Goal: Task Accomplishment & Management: Manage account settings

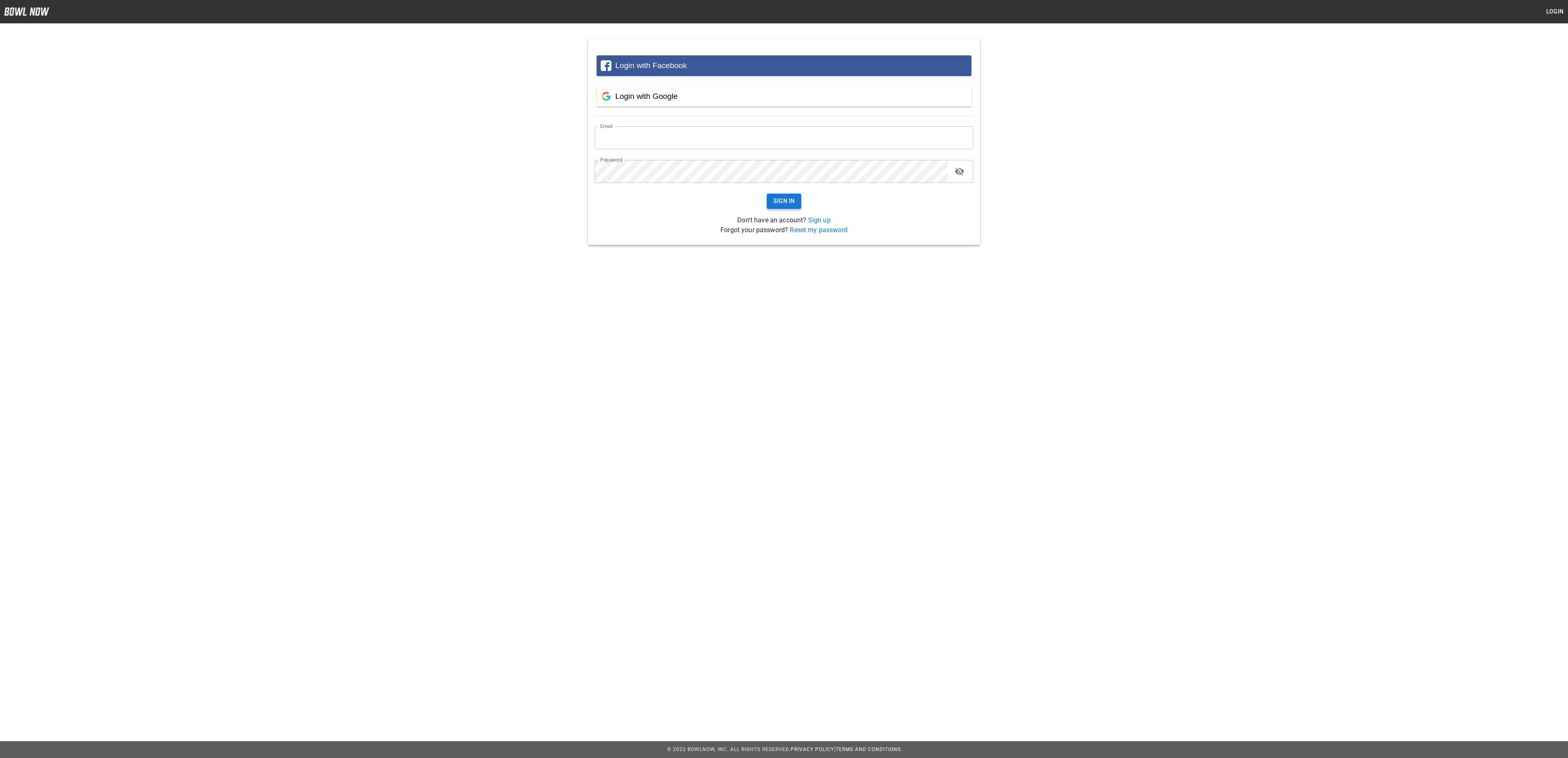
type input "**********"
click at [790, 203] on button "Sign In" at bounding box center [784, 201] width 34 height 15
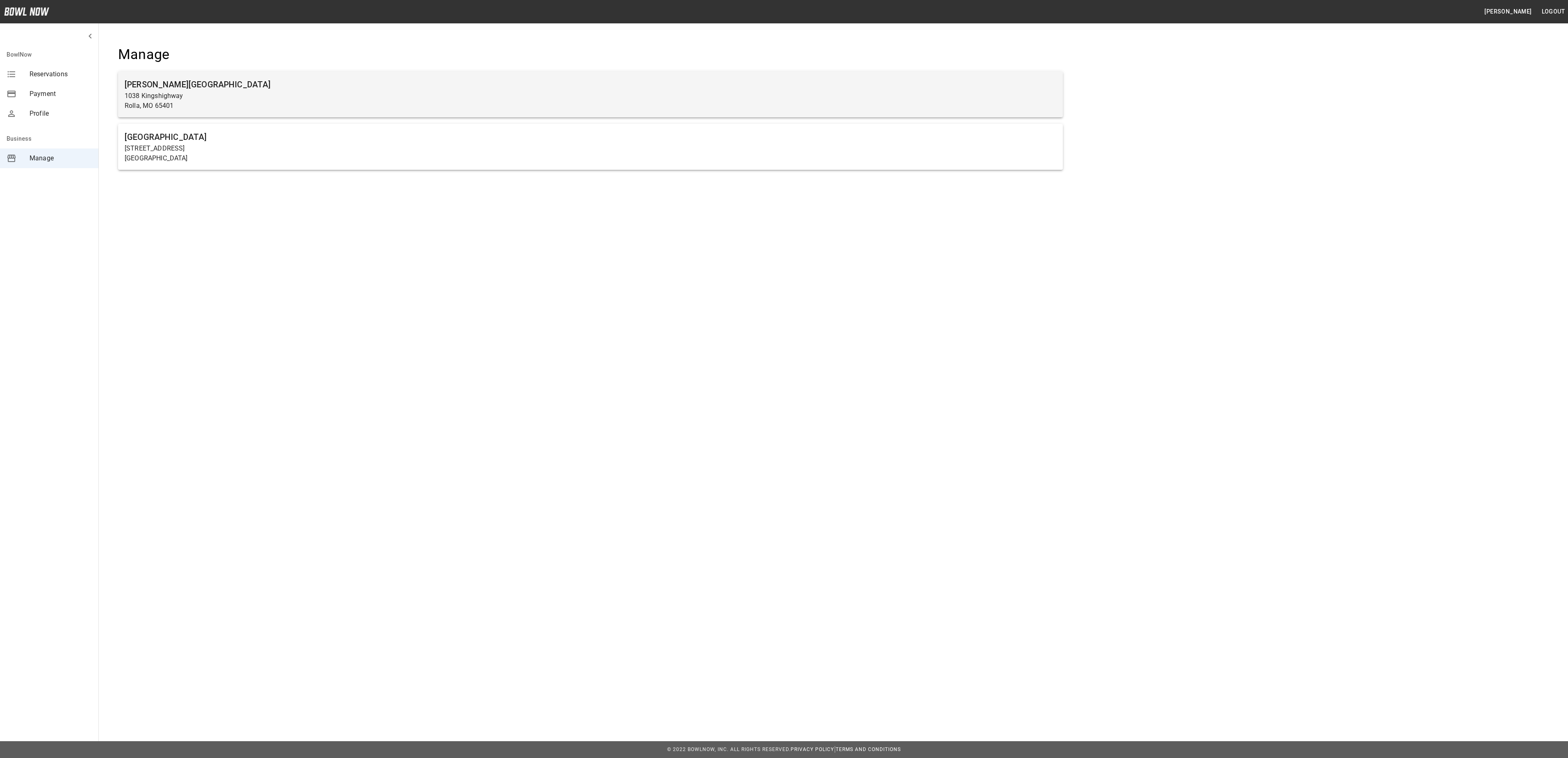
click at [309, 94] on p "1038 Kingshighway" at bounding box center [590, 96] width 932 height 10
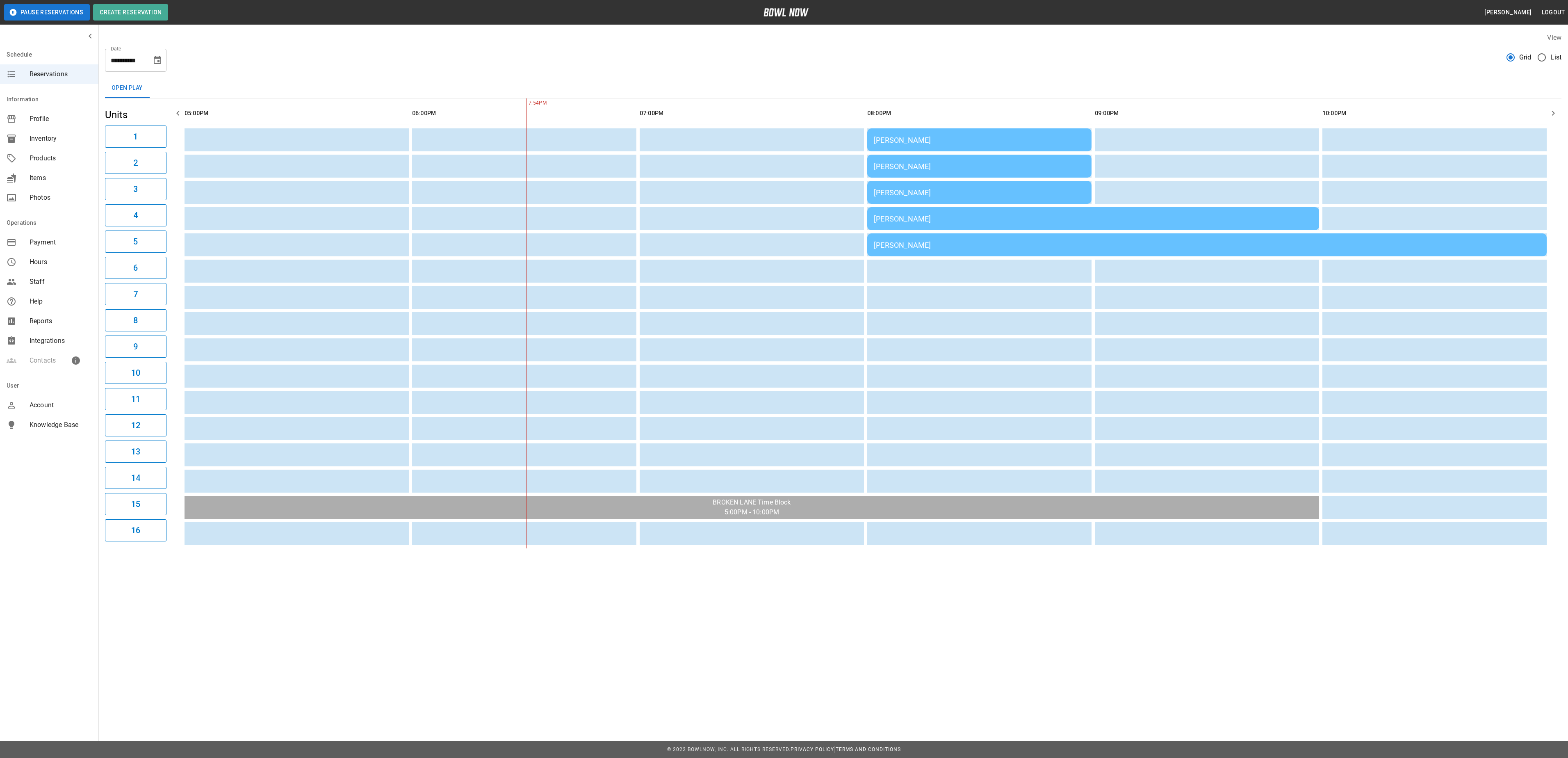
click at [922, 145] on div "[PERSON_NAME]" at bounding box center [979, 140] width 211 height 9
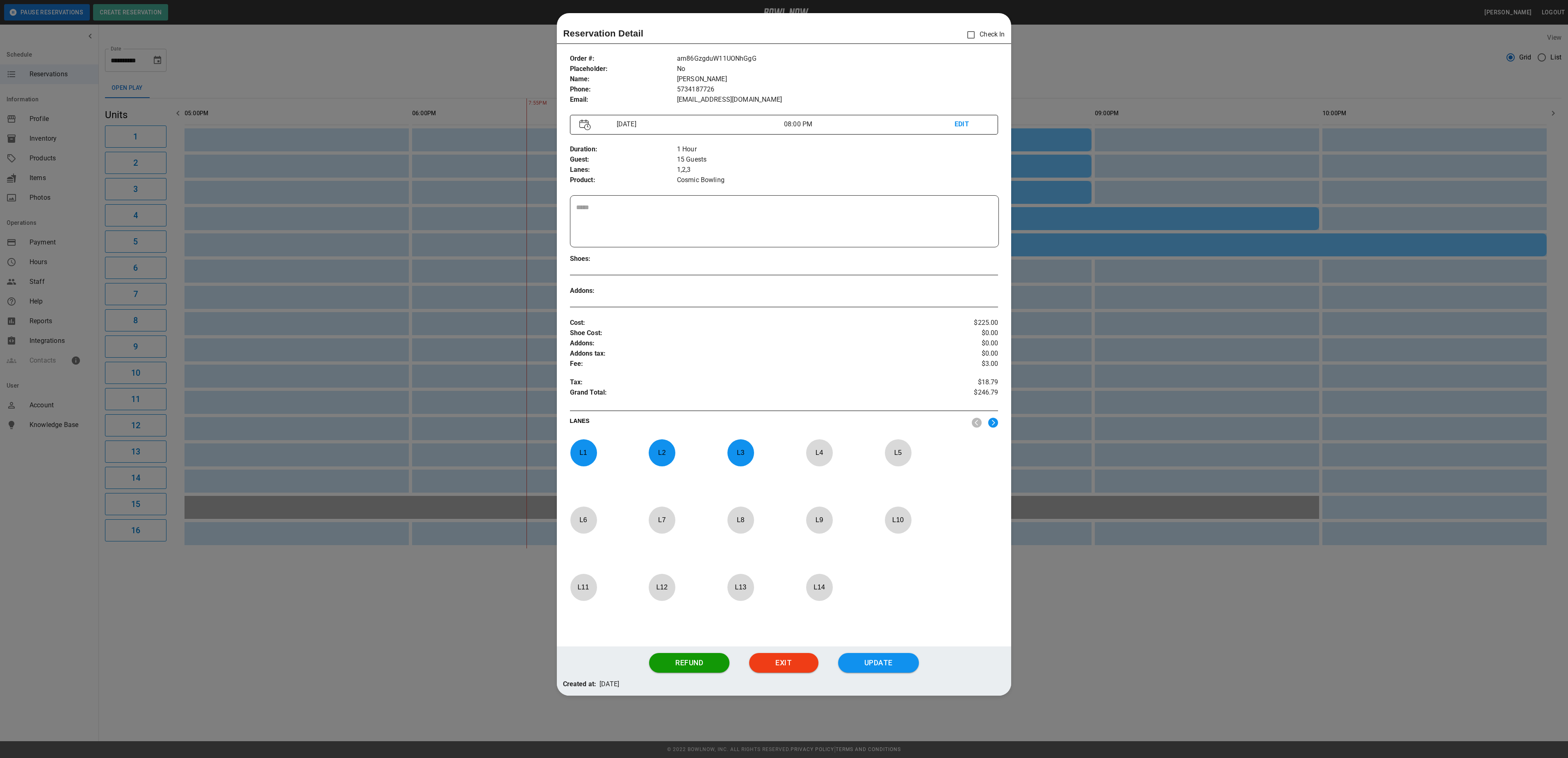
click at [1069, 299] on div at bounding box center [784, 379] width 1568 height 758
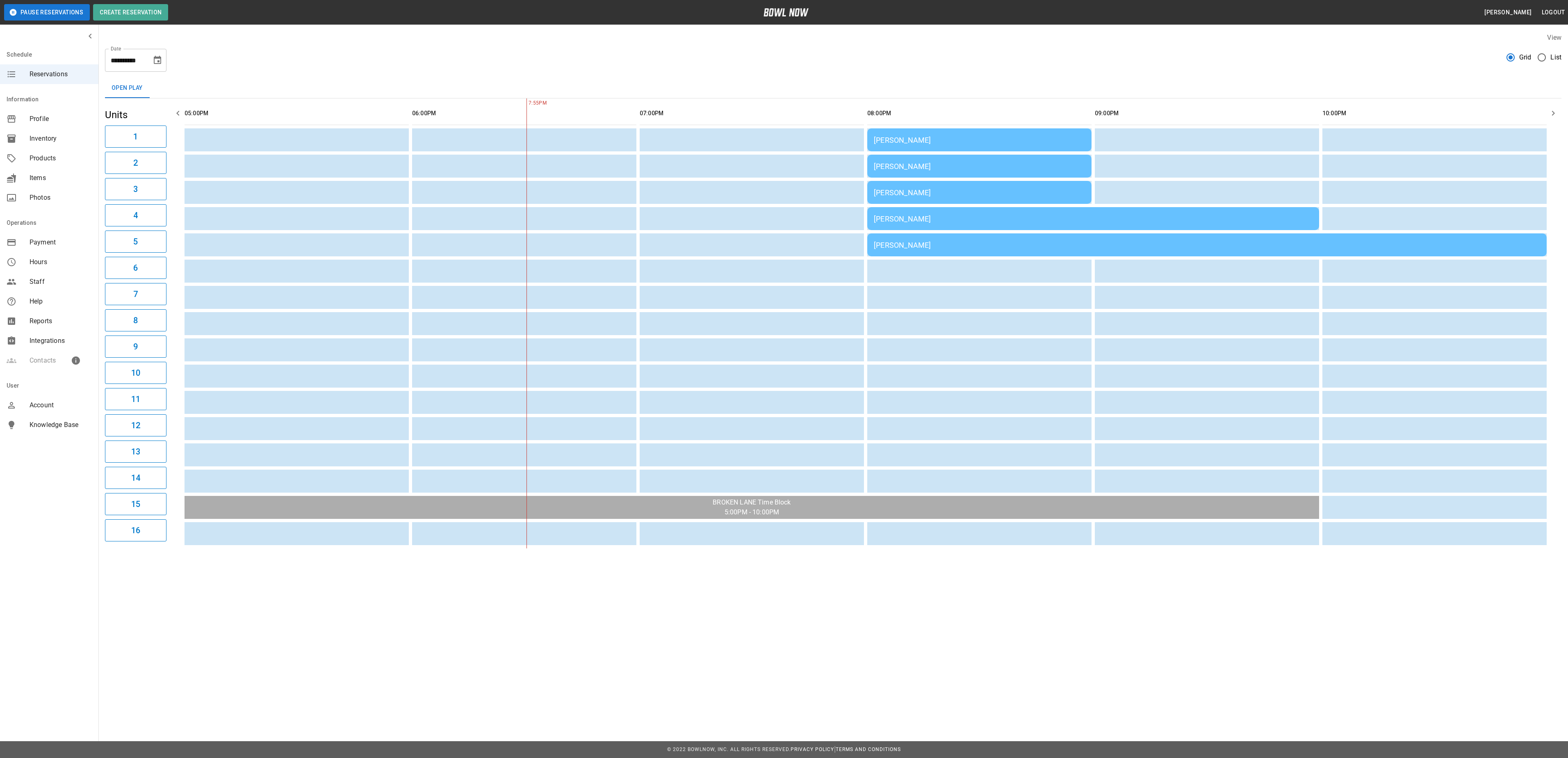
click at [936, 151] on td "[PERSON_NAME]" at bounding box center [980, 140] width 224 height 23
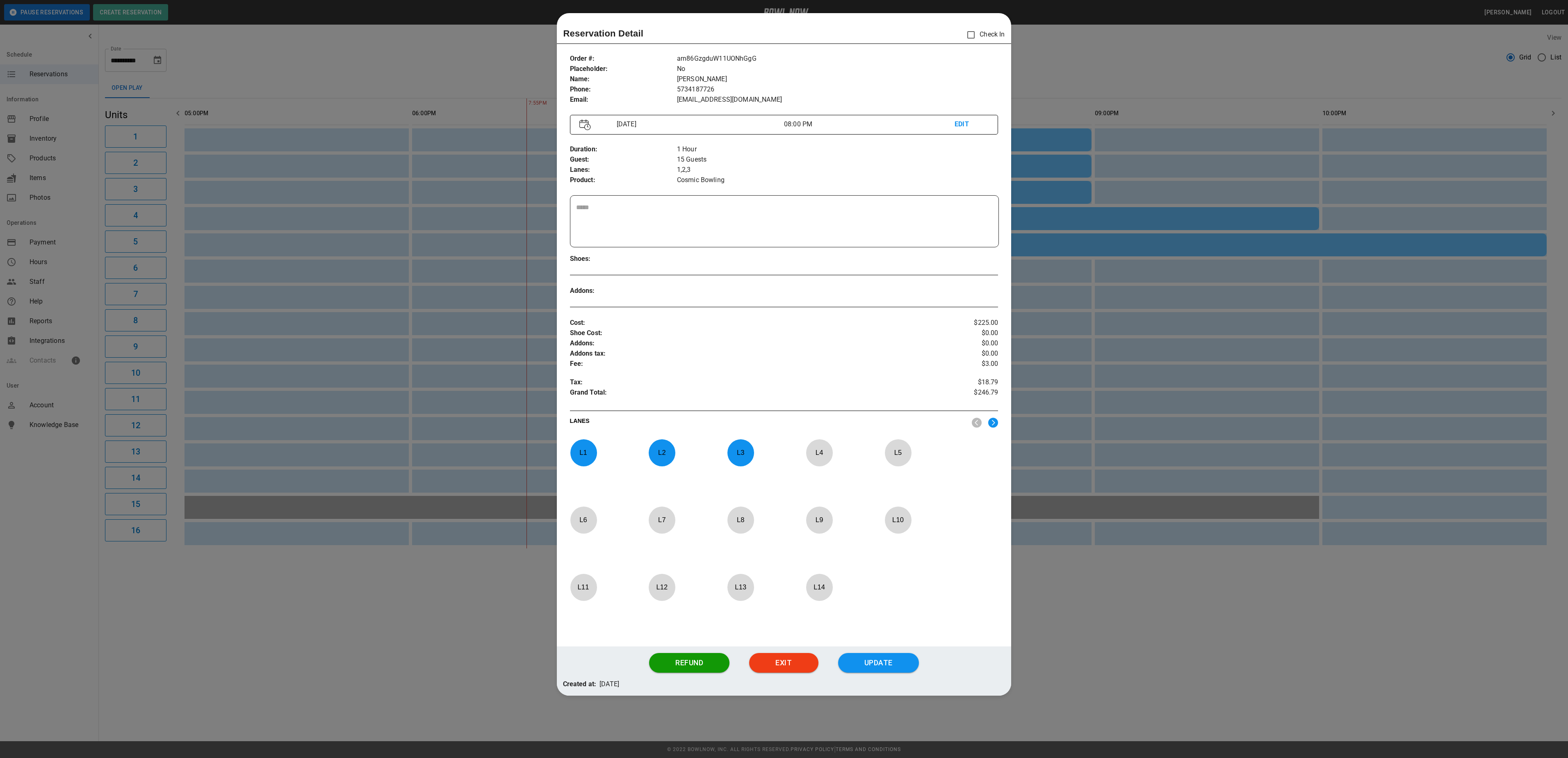
click at [1037, 346] on div at bounding box center [784, 379] width 1568 height 758
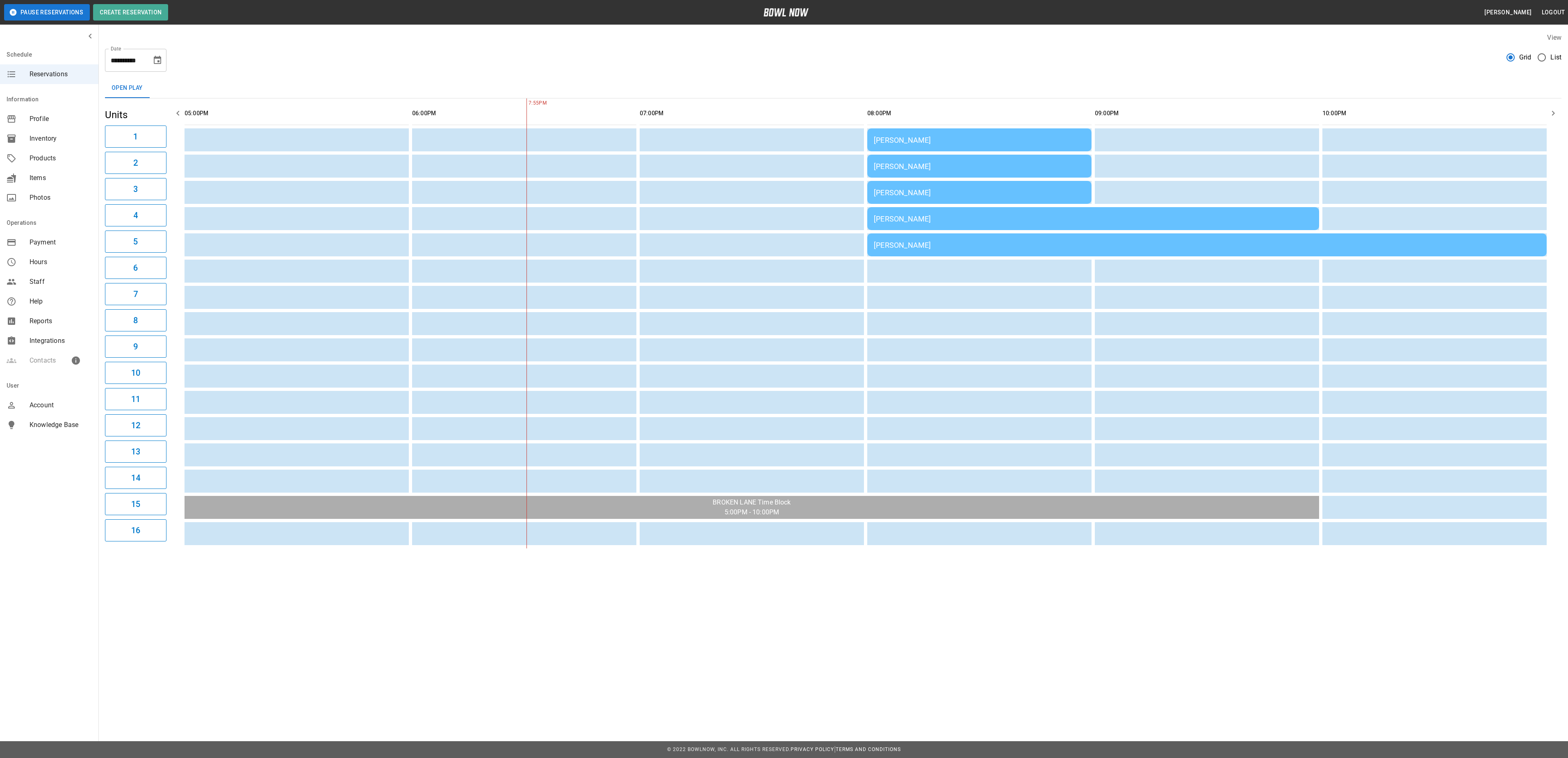
click at [935, 244] on div "[PERSON_NAME]" at bounding box center [1206, 245] width 667 height 9
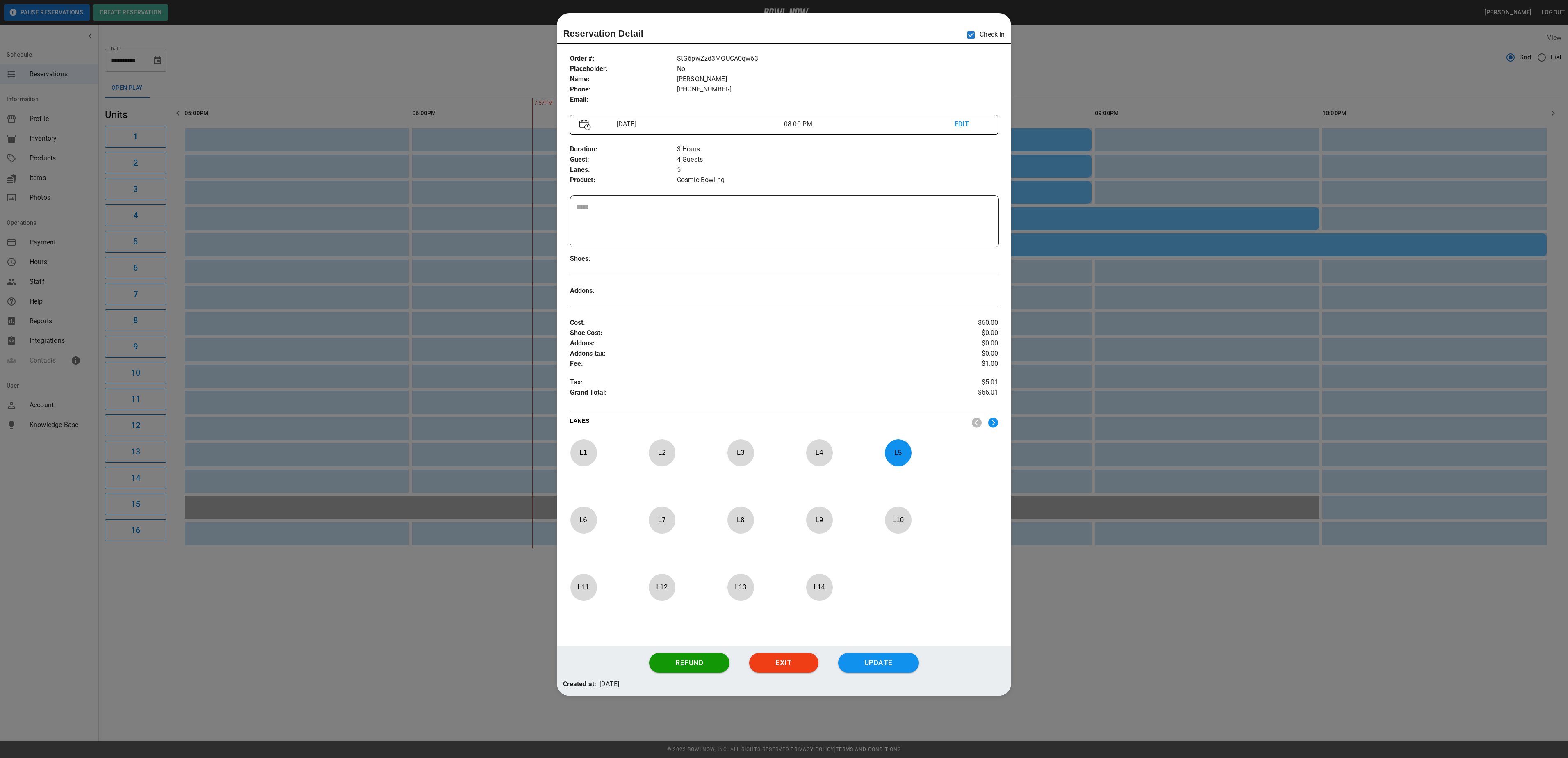
click at [1117, 37] on div at bounding box center [784, 379] width 1568 height 758
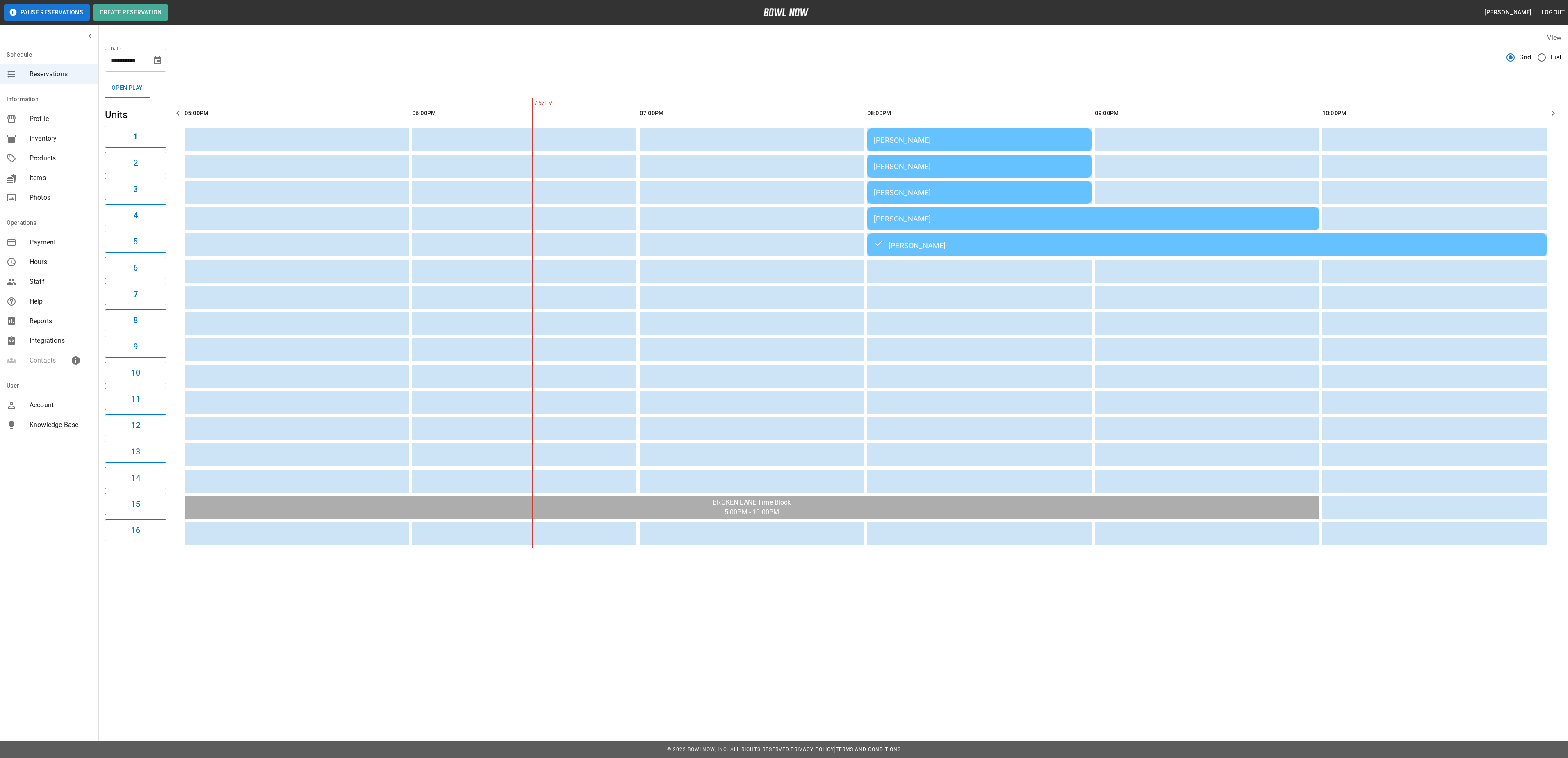
click at [987, 151] on td "[PERSON_NAME]" at bounding box center [980, 140] width 224 height 23
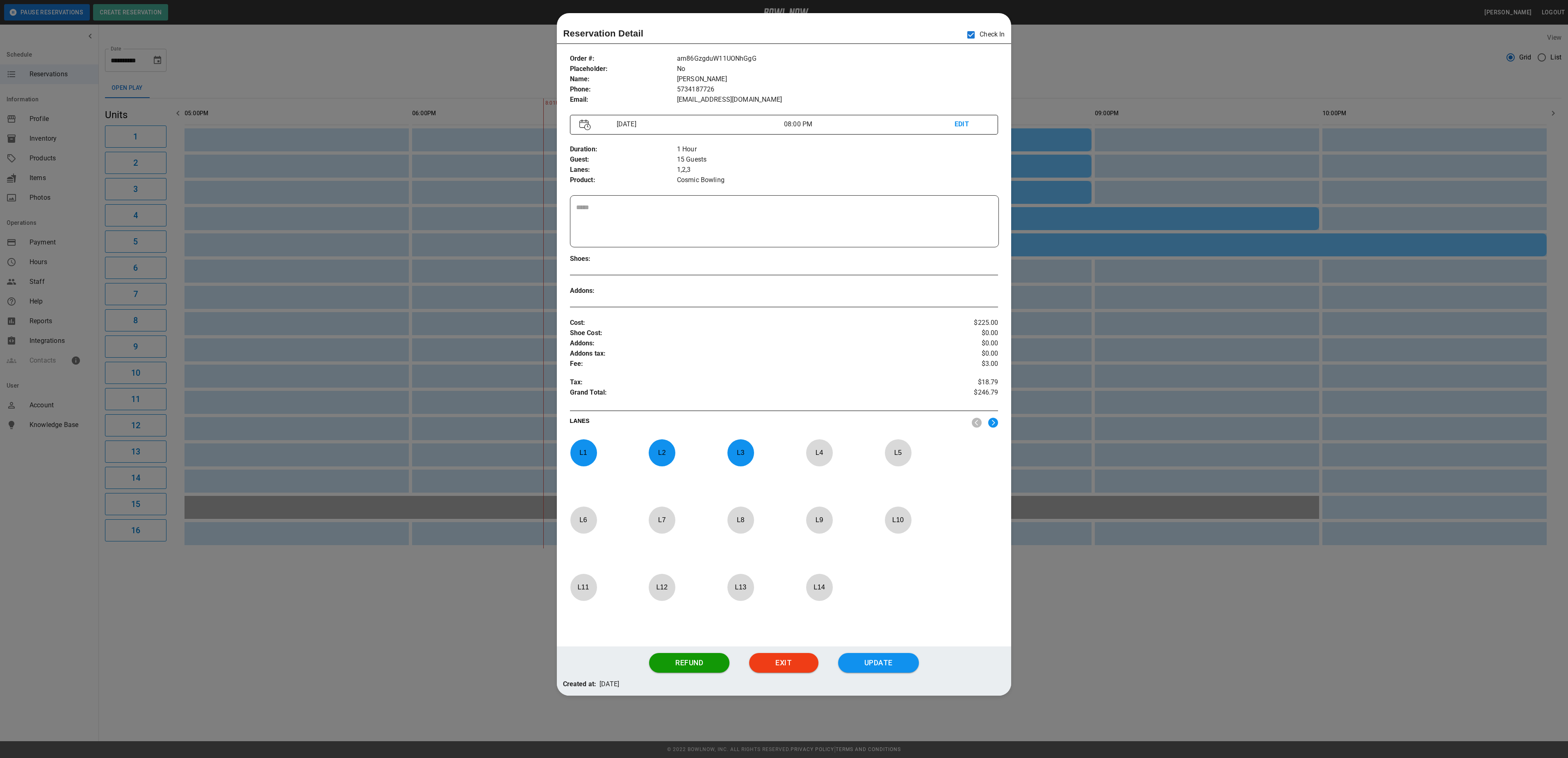
click at [1138, 404] on div at bounding box center [784, 379] width 1568 height 758
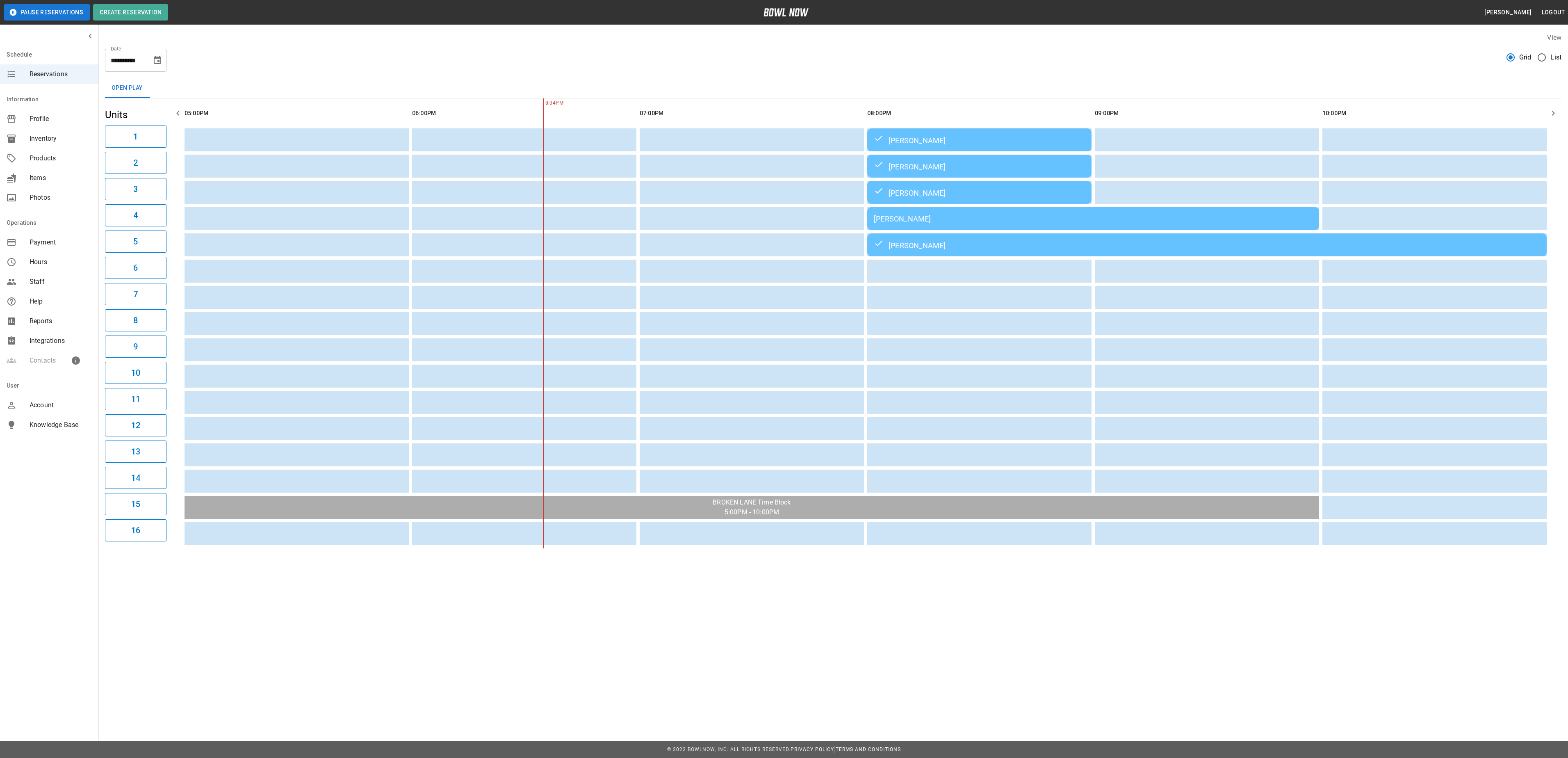
click at [935, 221] on div "[PERSON_NAME]" at bounding box center [1093, 218] width 439 height 9
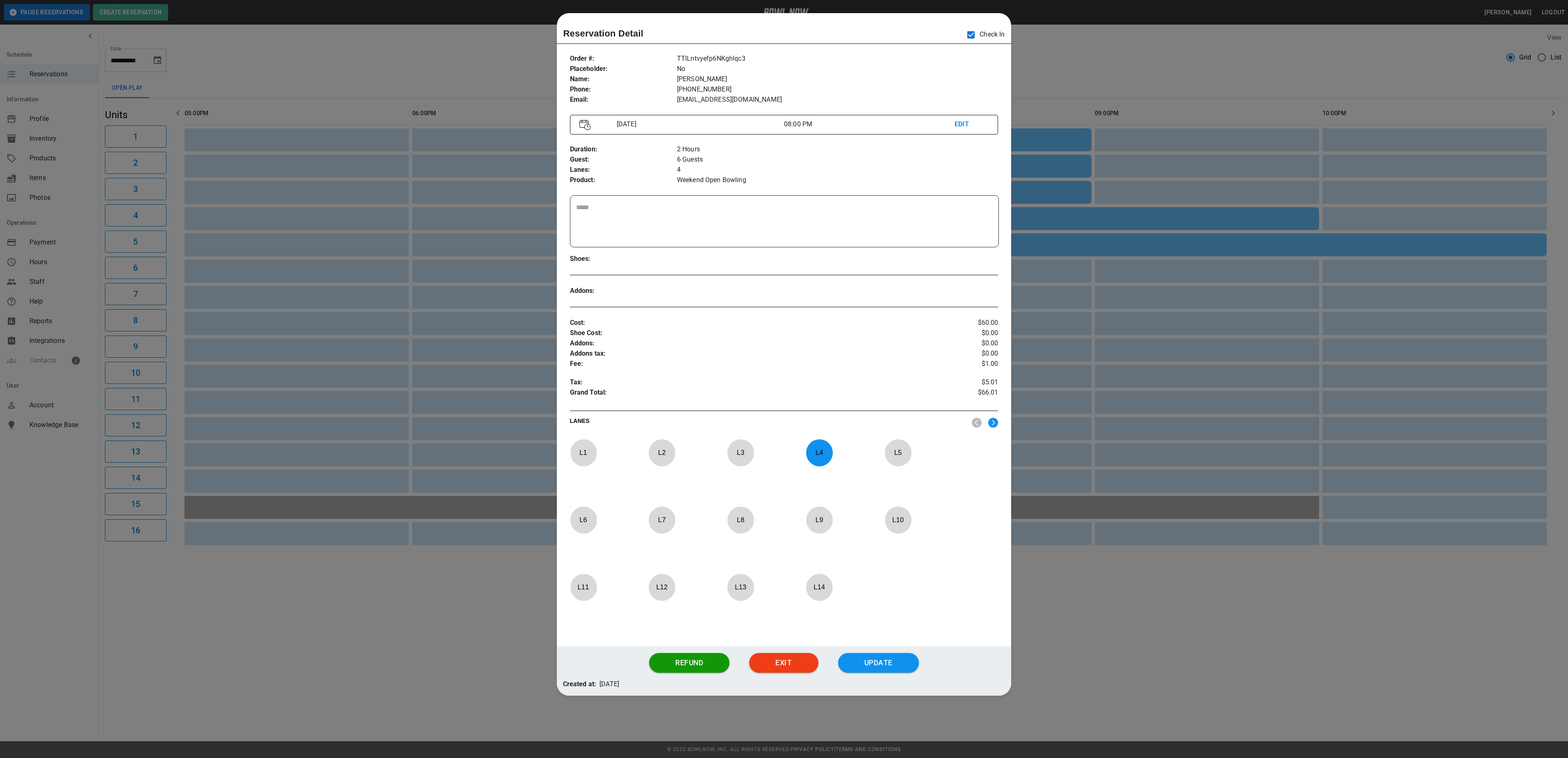
click at [1069, 49] on div at bounding box center [784, 379] width 1568 height 758
